Goal: Task Accomplishment & Management: Manage account settings

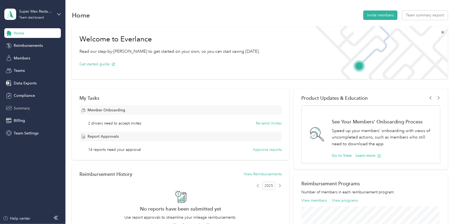
click at [29, 108] on span "Summary" at bounding box center [22, 109] width 16 height 6
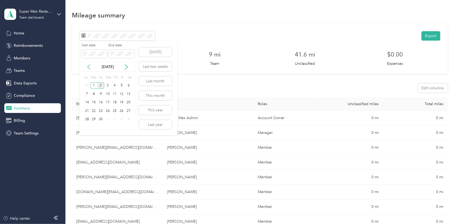
click at [92, 68] on icon at bounding box center [88, 66] width 5 height 5
click at [94, 112] on div "18" at bounding box center [94, 111] width 7 height 7
click at [87, 132] on div "31" at bounding box center [87, 128] width 7 height 9
click at [88, 128] on div "31" at bounding box center [87, 128] width 7 height 7
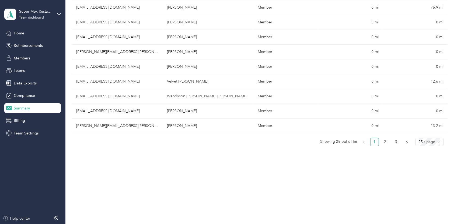
scroll to position [350, 0]
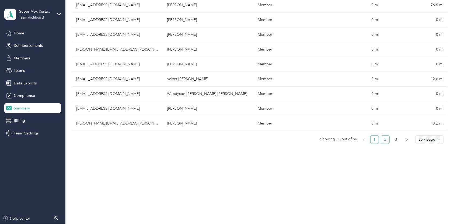
click at [383, 137] on link "2" at bounding box center [386, 140] width 8 height 8
click at [389, 139] on ul "Showing 50 out of 56 1 2 3 25 / page" at bounding box center [258, 140] width 372 height 9
click at [395, 138] on link "3" at bounding box center [396, 140] width 8 height 8
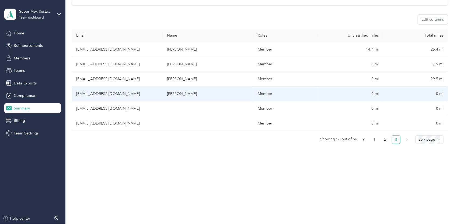
scroll to position [0, 0]
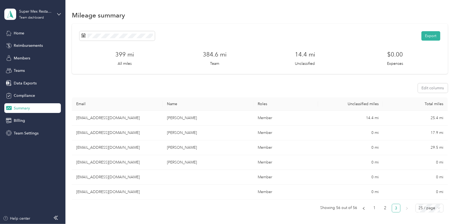
drag, startPoint x: 185, startPoint y: 212, endPoint x: 178, endPoint y: 215, distance: 7.8
click at [185, 212] on ul "Showing 56 out of 56 1 2 3 25 / page" at bounding box center [258, 208] width 372 height 9
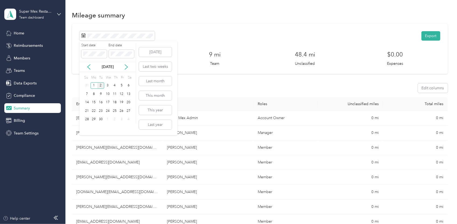
click at [85, 61] on div "Start date End date" at bounding box center [107, 52] width 56 height 19
click at [88, 65] on icon at bounding box center [88, 66] width 5 height 5
click at [95, 112] on div "18" at bounding box center [94, 111] width 7 height 7
drag, startPoint x: 88, startPoint y: 125, endPoint x: 92, endPoint y: 125, distance: 4.3
click at [88, 125] on div "31" at bounding box center [87, 128] width 7 height 7
